Goal: Task Accomplishment & Management: Use online tool/utility

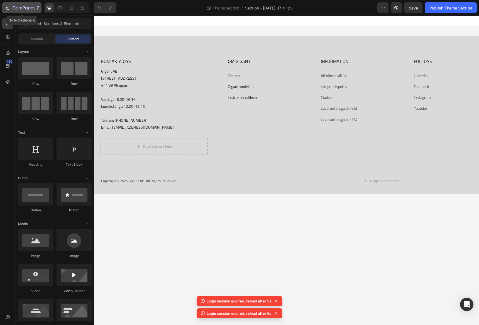
click at [10, 9] on div "7" at bounding box center [22, 7] width 34 height 7
drag, startPoint x: 0, startPoint y: 0, endPoint x: 12, endPoint y: 9, distance: 15.3
click at [12, 9] on div "7" at bounding box center [22, 7] width 34 height 7
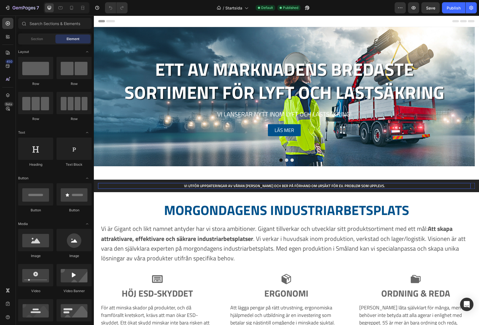
drag, startPoint x: 338, startPoint y: 184, endPoint x: 333, endPoint y: 185, distance: 4.3
click at [338, 184] on h2 "VI UTFÖR UPPDATERINGAR AV VÅRAN WEBB OCH BER PÅ FÖRHAND OM URSÄKT FÖR EV. PROBL…" at bounding box center [284, 186] width 372 height 6
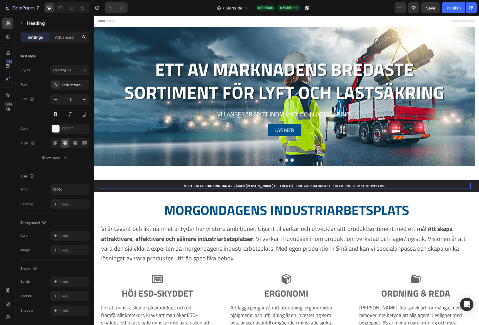
click at [333, 185] on h2 "VI UTFÖR UPPDATERINGAR AV VÅRAN WEBB OCH BER PÅ FÖRHAND OM URSÄKT FÖR EV. PROBL…" at bounding box center [284, 186] width 372 height 6
click at [333, 185] on p "VI UTFÖR UPPDATERINGAR AV VÅRAN WEBB OCH BER PÅ FÖRHAND OM URSÄKT FÖR EV. PROBL…" at bounding box center [284, 185] width 371 height 5
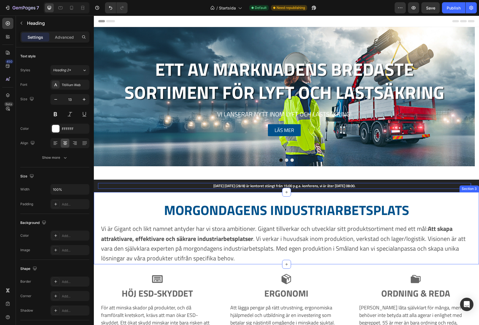
click at [134, 196] on div "MORGONDAGENS INDUSTRIARBETSPLATS Heading Vi är Gigant och likt namnet antyder h…" at bounding box center [286, 228] width 385 height 72
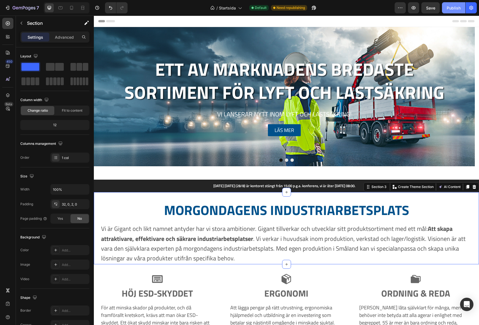
click at [454, 8] on div "Publish" at bounding box center [453, 8] width 14 height 6
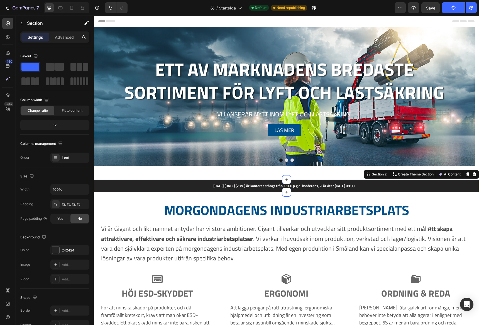
click at [305, 180] on div "Idag torsdag (28/8) är kontoret stängt från 15:00 p.g.a. konferens, vi är åter …" at bounding box center [286, 185] width 385 height 13
